Goal: Navigation & Orientation: Find specific page/section

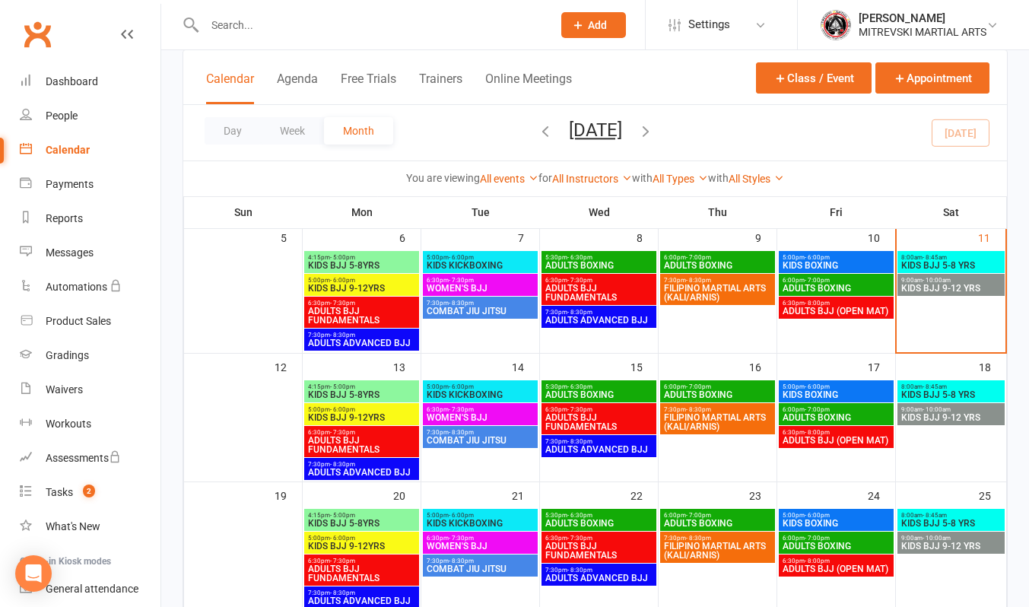
click at [932, 261] on span "KIDS BJJ 5-8 YRS" at bounding box center [950, 265] width 101 height 9
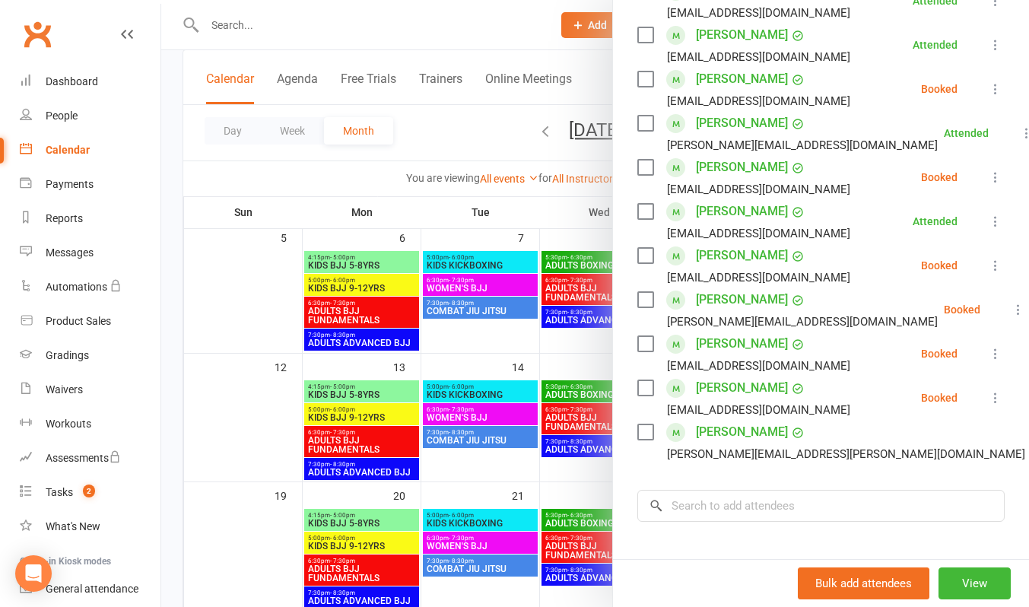
scroll to position [228, 0]
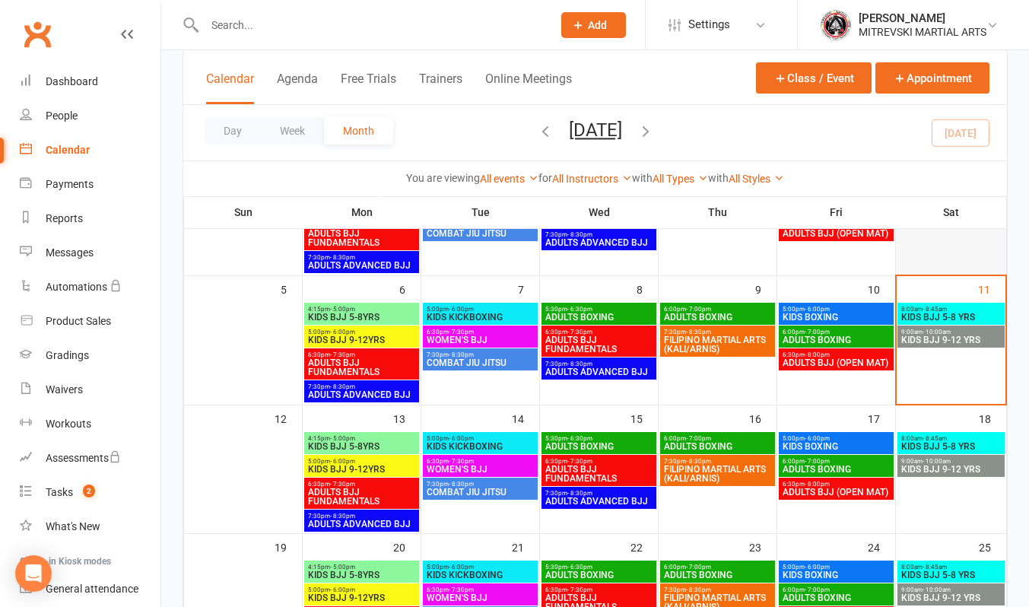
scroll to position [152, 0]
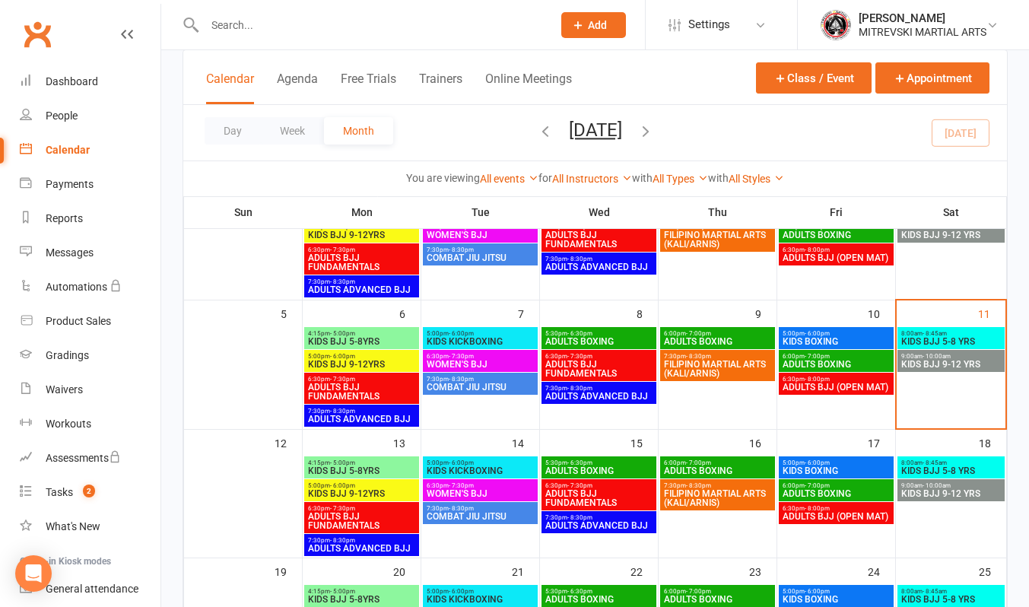
click at [960, 344] on span "KIDS BJJ 5-8 YRS" at bounding box center [950, 341] width 101 height 9
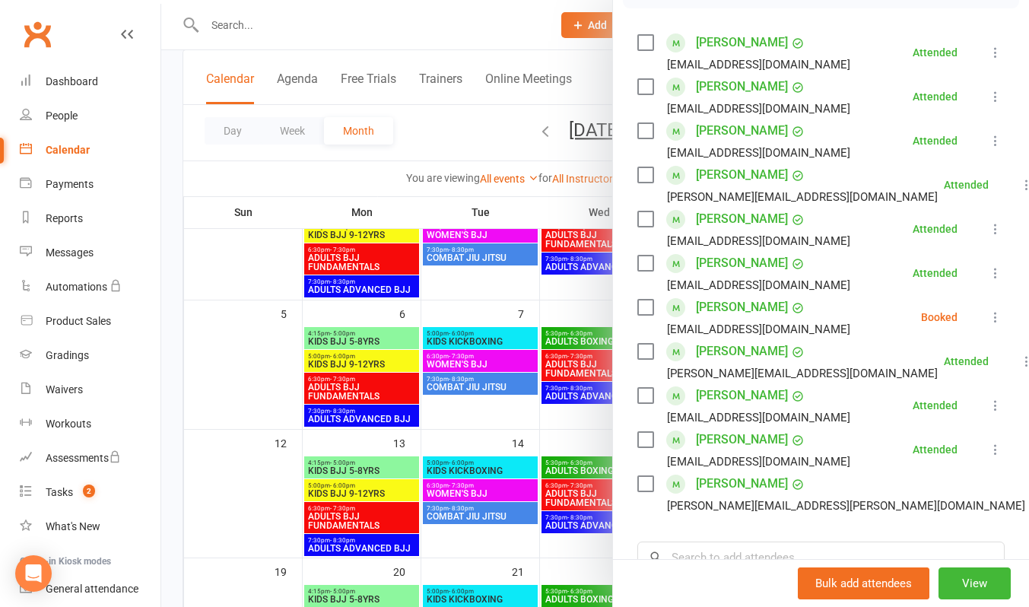
scroll to position [228, 0]
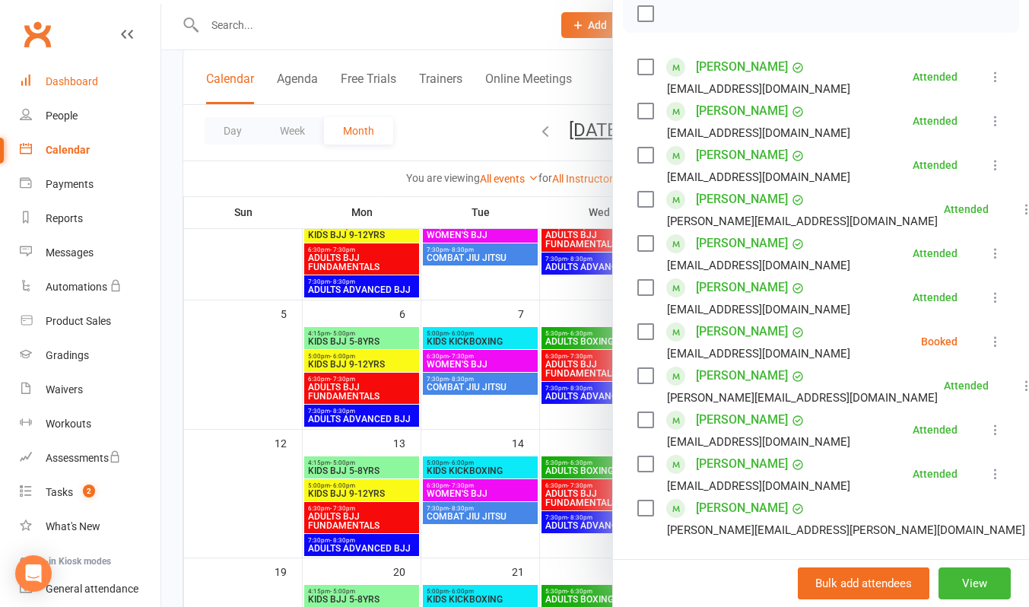
click at [93, 81] on div "Dashboard" at bounding box center [72, 81] width 52 height 12
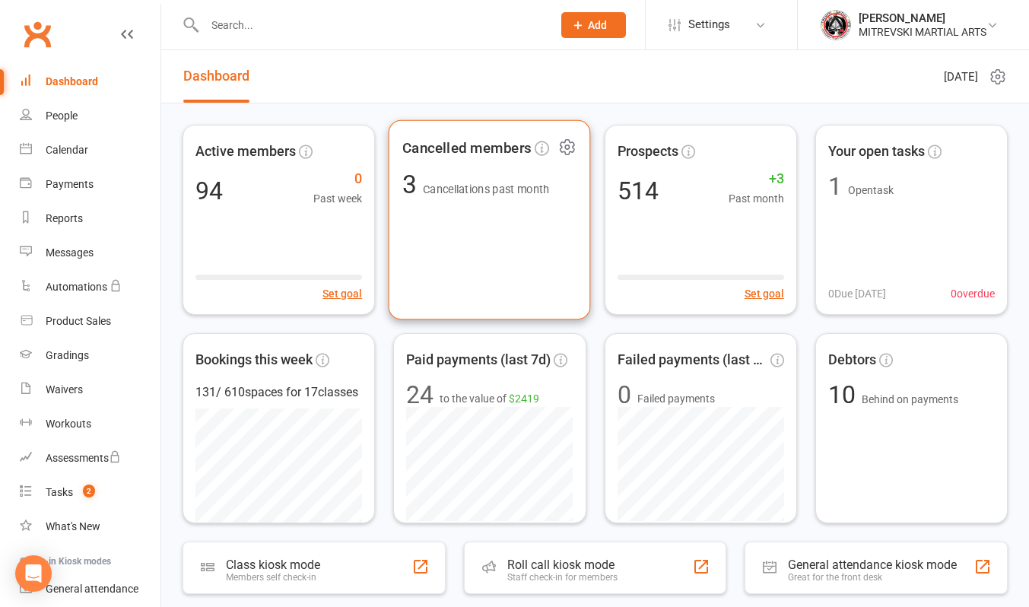
click at [494, 210] on div "Cancelled members 3 Cancellations past month" at bounding box center [490, 220] width 202 height 200
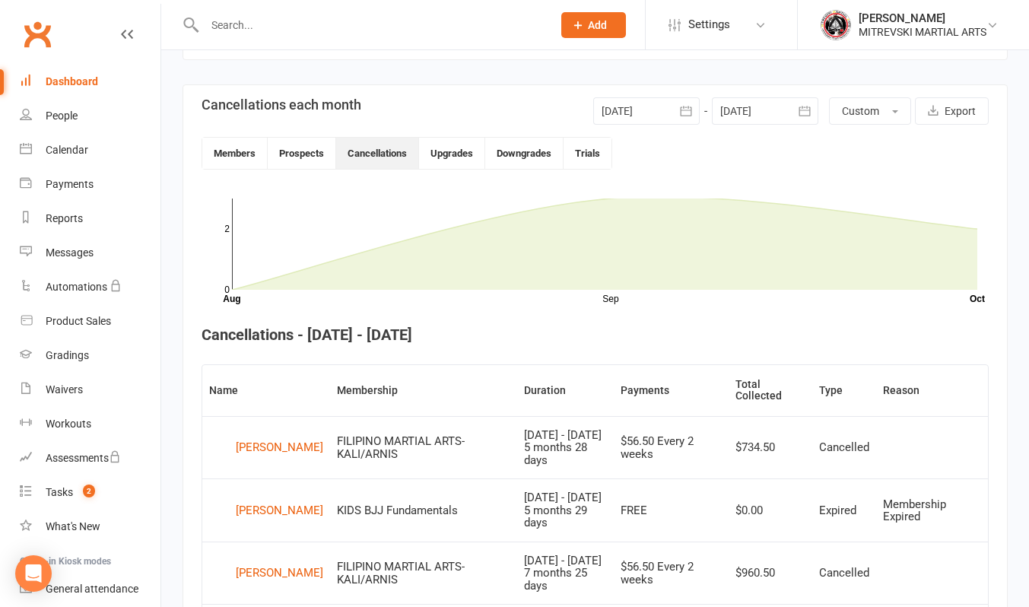
scroll to position [395, 0]
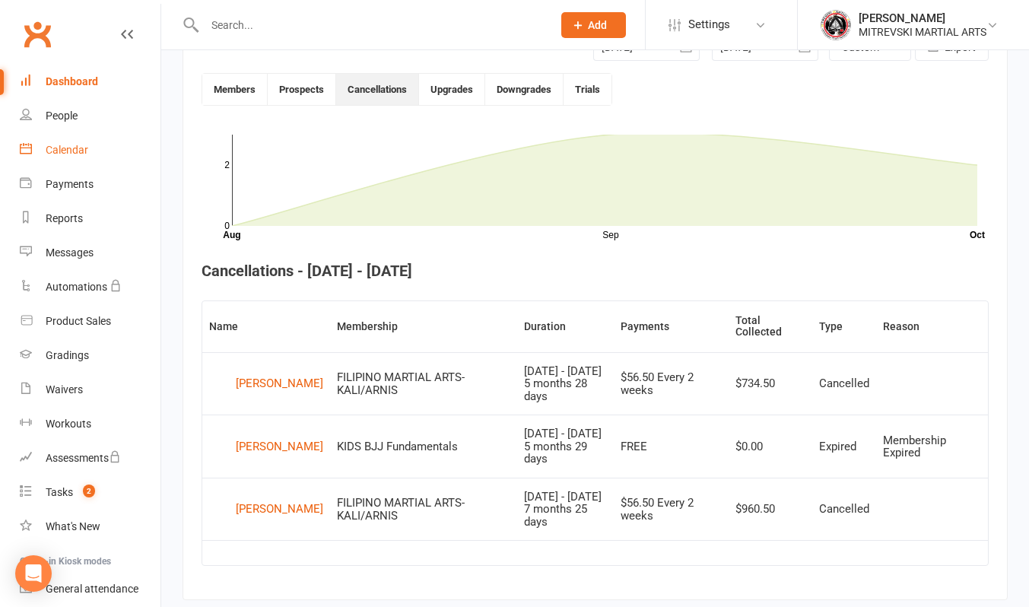
click at [84, 147] on div "Calendar" at bounding box center [67, 150] width 43 height 12
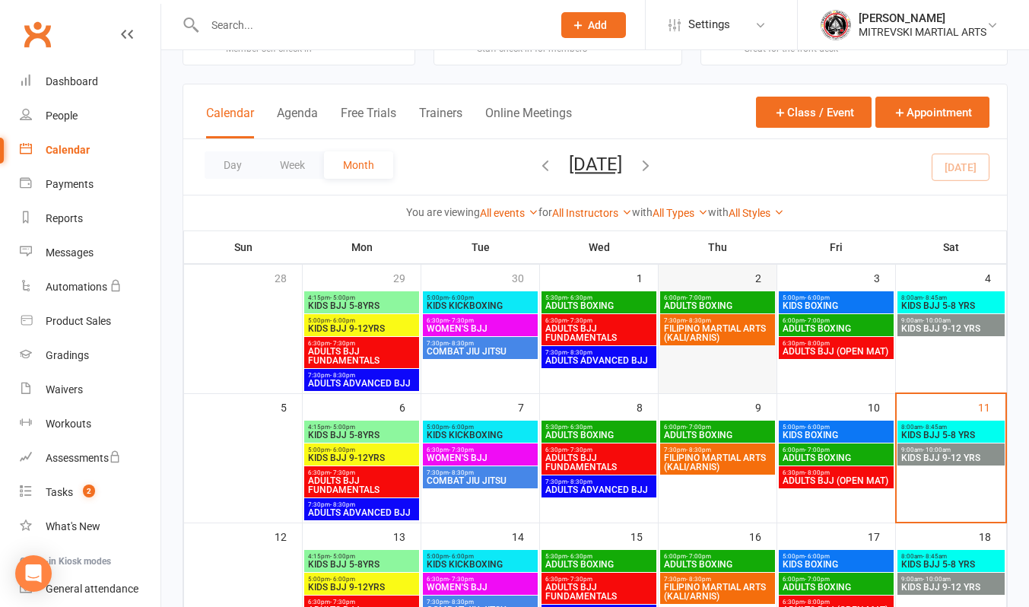
scroll to position [76, 0]
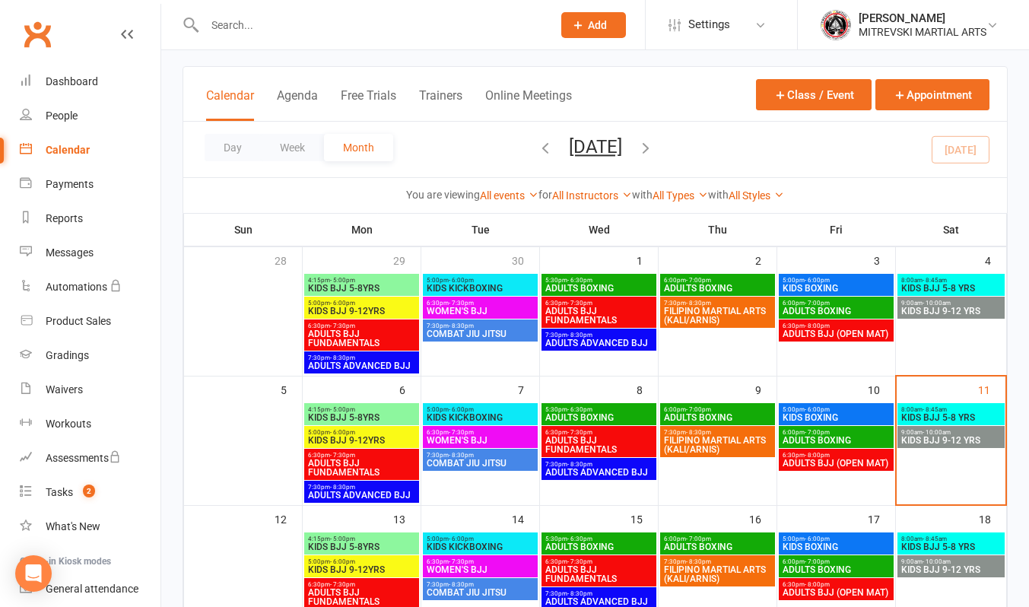
click at [966, 436] on span "KIDS BJJ 9-12 YRS" at bounding box center [950, 440] width 101 height 9
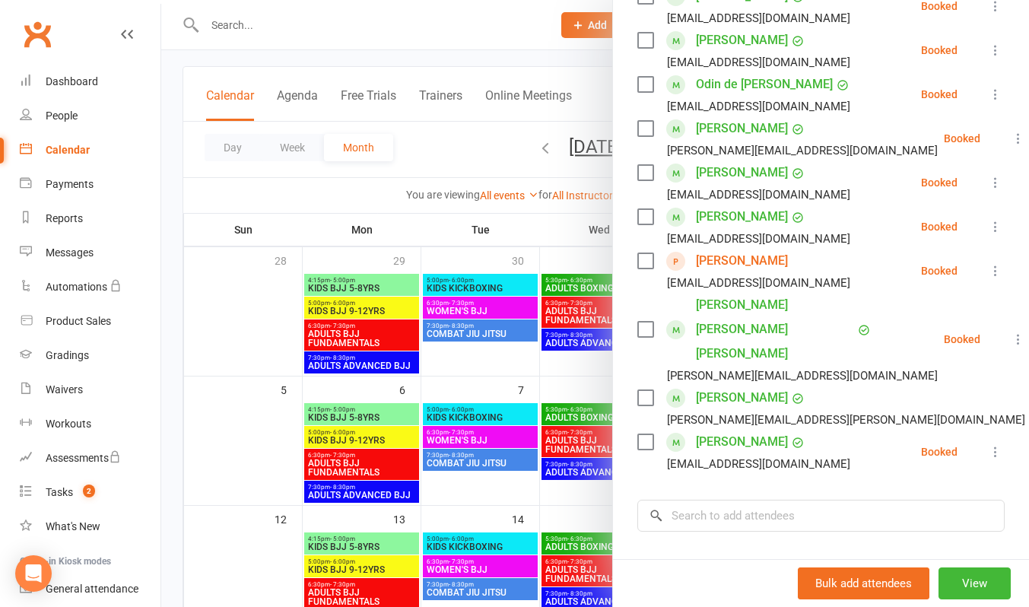
scroll to position [304, 0]
